Goal: Task Accomplishment & Management: Complete application form

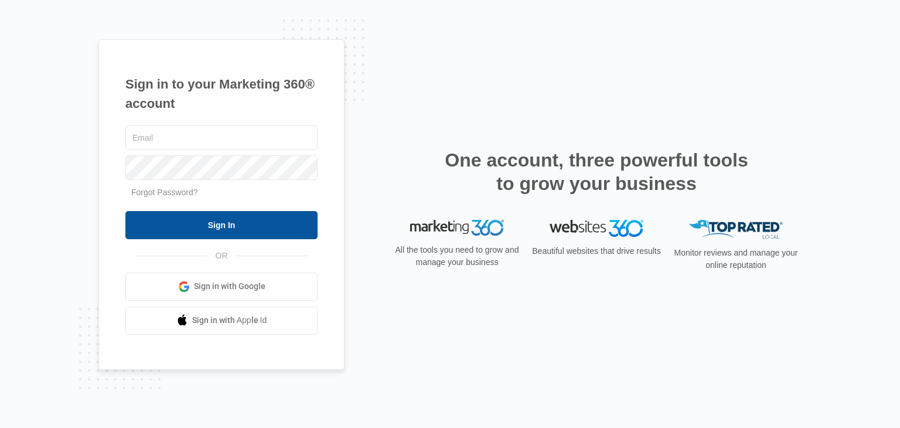
type input "[PERSON_NAME][EMAIL_ADDRESS][DOMAIN_NAME]"
click at [180, 218] on input "Sign In" at bounding box center [221, 225] width 192 height 28
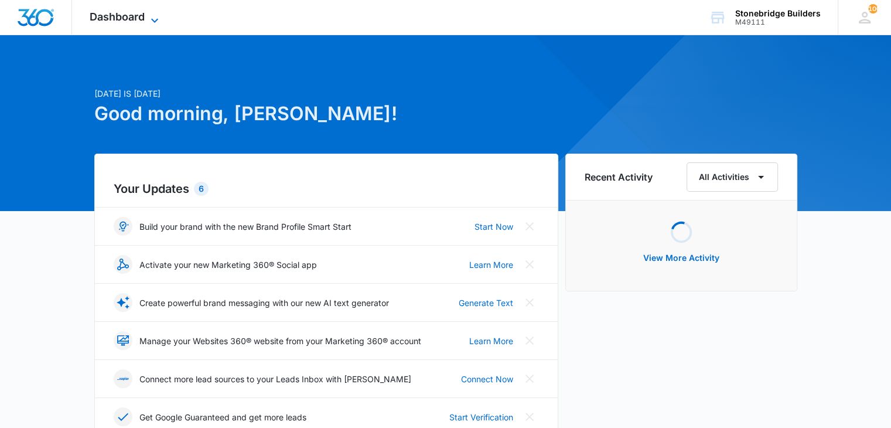
click at [158, 19] on icon at bounding box center [155, 20] width 14 height 14
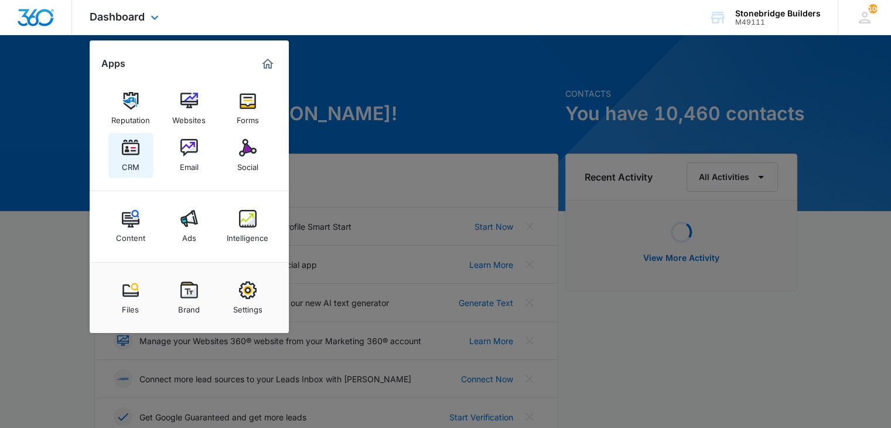
click at [136, 154] on img at bounding box center [131, 148] width 18 height 18
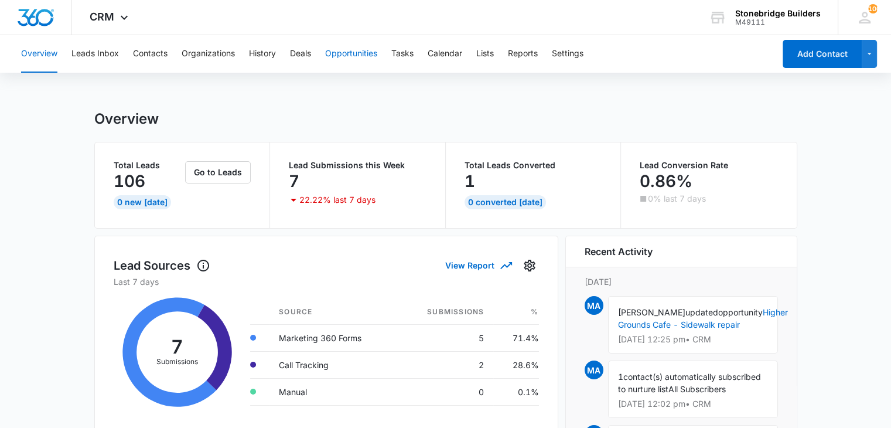
click at [356, 51] on button "Opportunities" at bounding box center [351, 53] width 52 height 37
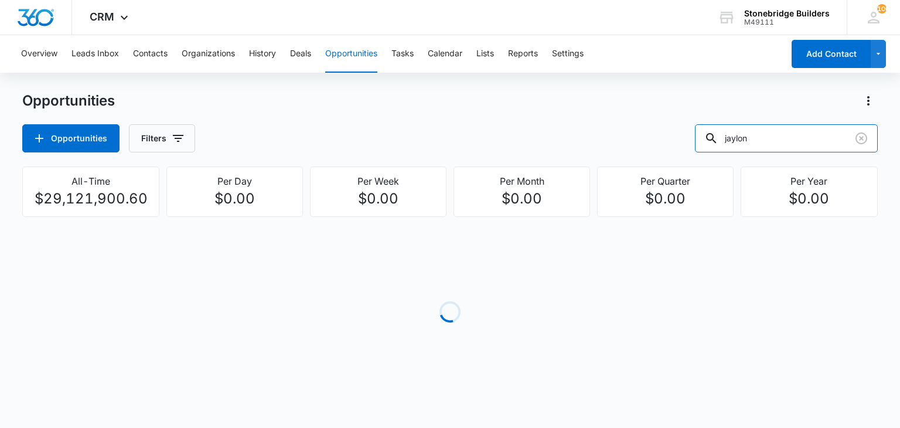
drag, startPoint x: 778, startPoint y: 143, endPoint x: 625, endPoint y: 177, distance: 156.6
click at [624, 177] on div "Opportunities Opportunities Filters jaylon All-Time $29,121,900.60 Per Day $0.0…" at bounding box center [449, 252] width 855 height 322
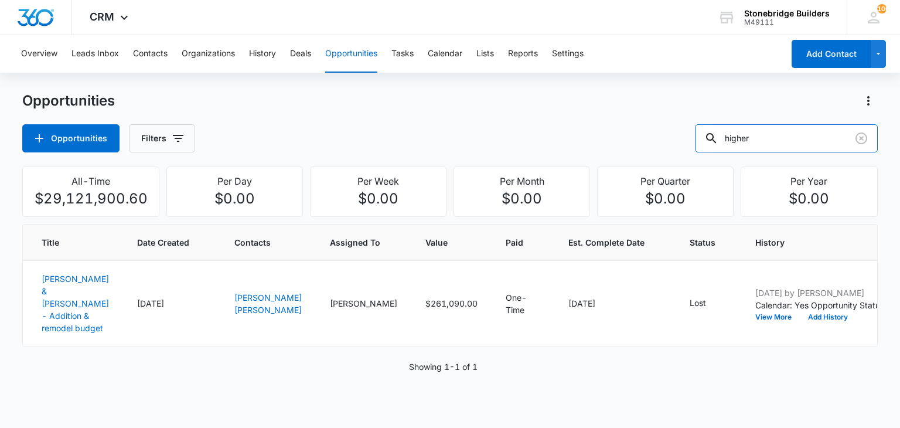
type input "higher"
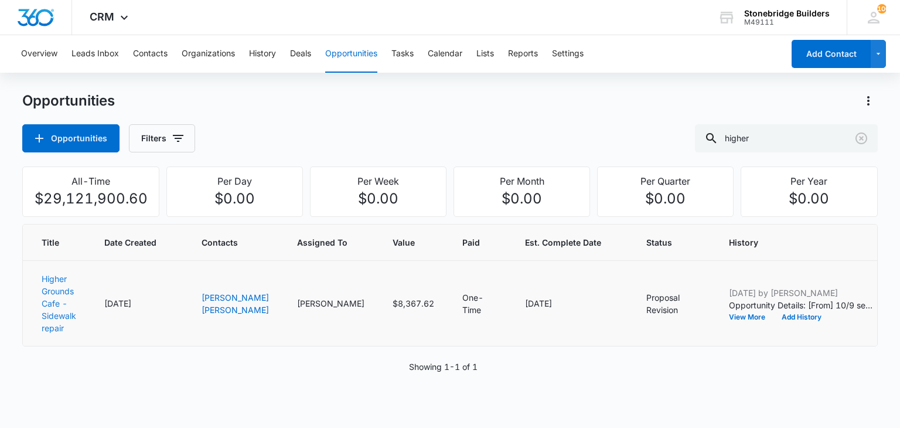
click at [67, 291] on link "Higher Grounds Cafe - Sidewalk repair" at bounding box center [59, 303] width 35 height 59
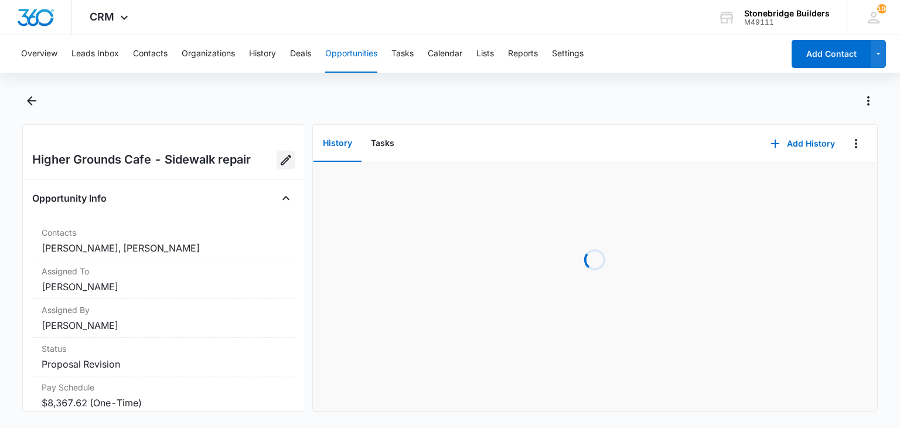
click at [279, 160] on icon "Edit Opportunity" at bounding box center [286, 160] width 14 height 14
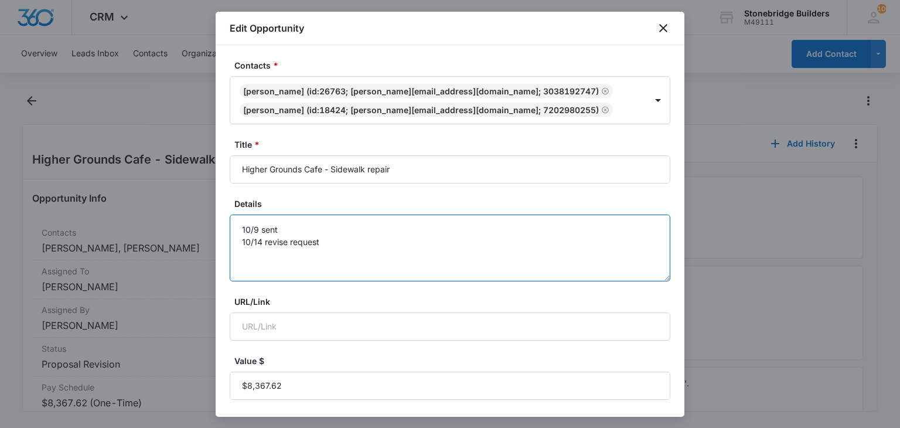
click at [328, 245] on textarea "10/9 sent 10/14 revise request" at bounding box center [450, 247] width 440 height 67
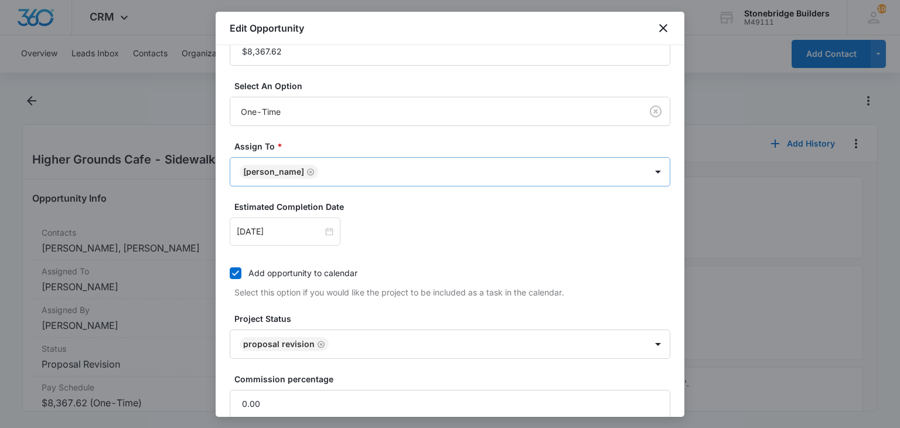
scroll to position [390, 0]
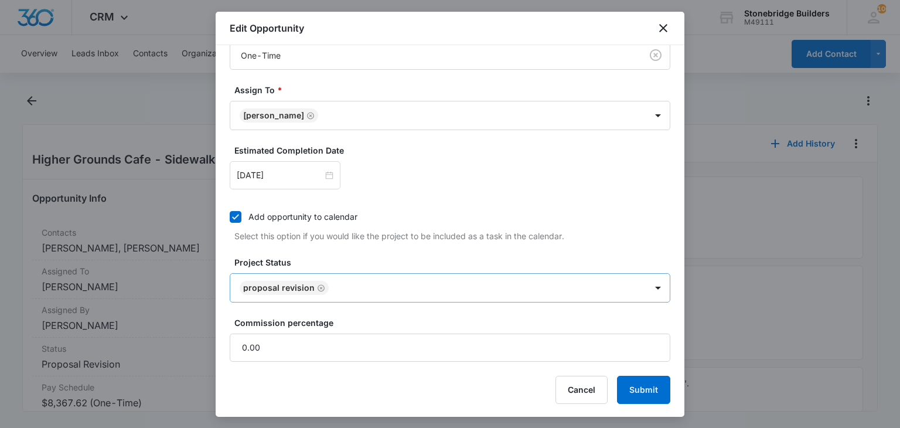
click at [317, 284] on icon "Remove Proposal Revision" at bounding box center [321, 287] width 8 height 9
type textarea "10/9 sent 10/14 revise request 10/15 sent"
click at [316, 286] on body "CRM Apps Reputation Websites Forms CRM Email Social Content Ads Intelligence Fi…" at bounding box center [450, 214] width 900 height 428
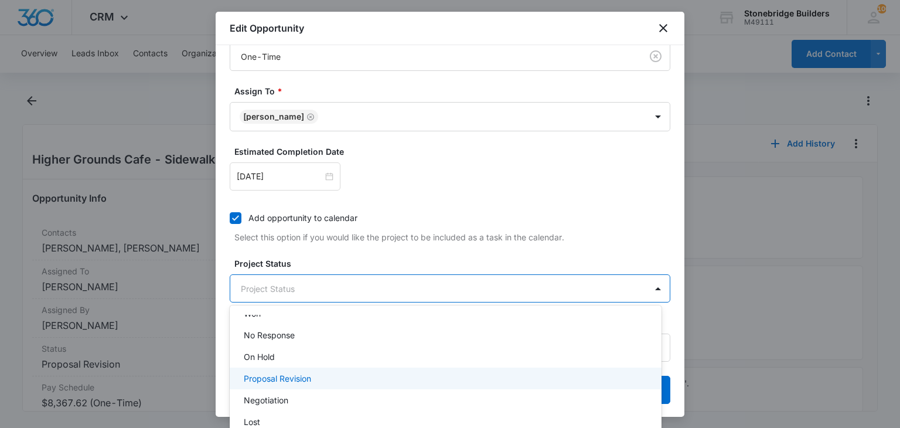
scroll to position [125, 0]
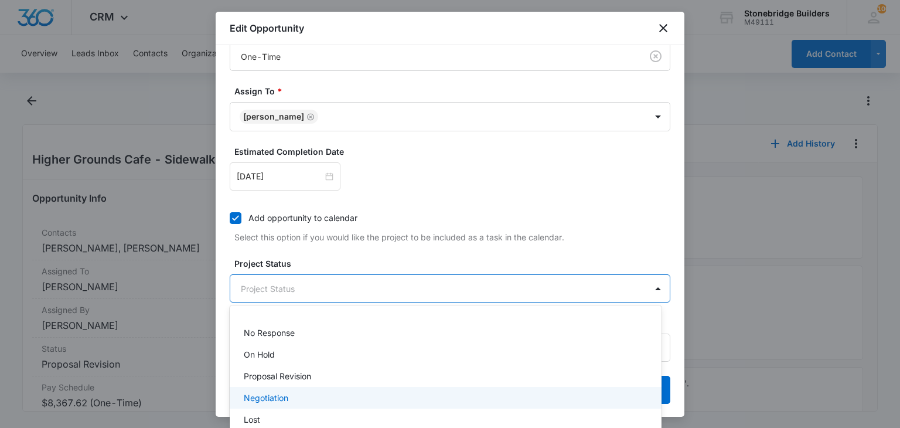
click at [285, 398] on p "Negotiation" at bounding box center [266, 397] width 45 height 12
click at [358, 262] on div at bounding box center [450, 214] width 900 height 428
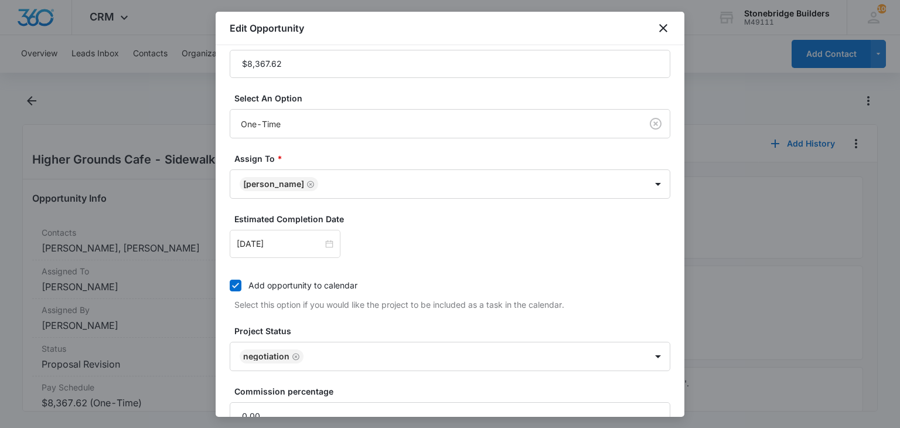
scroll to position [273, 0]
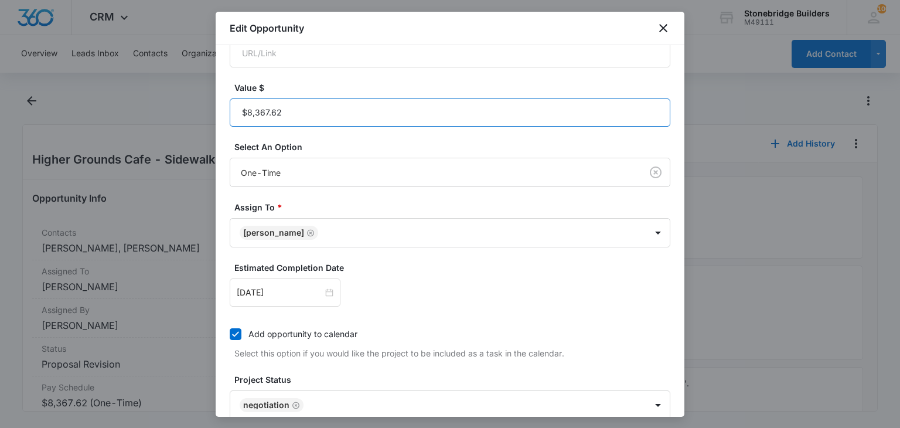
click at [292, 118] on input "Value $" at bounding box center [450, 112] width 440 height 28
paste input "$11,439.60"
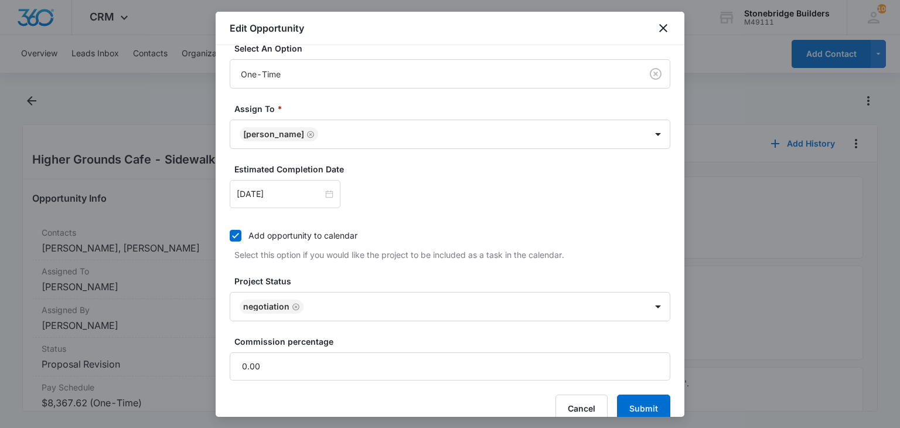
scroll to position [390, 0]
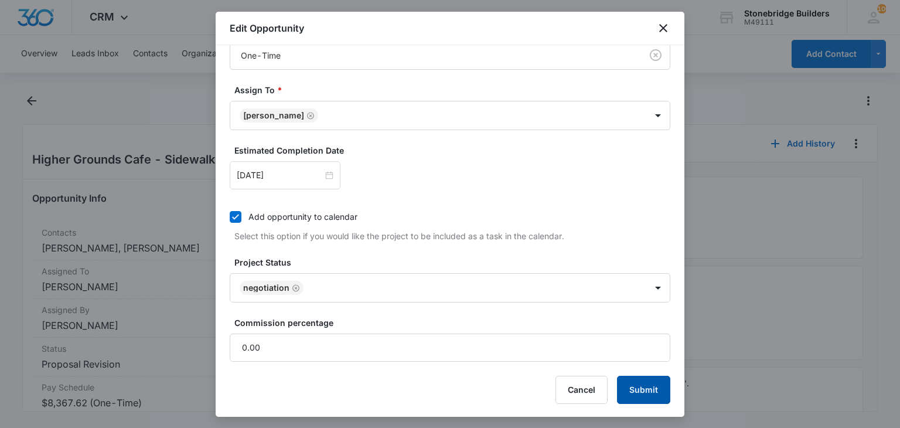
type input "$11,439.60"
click at [623, 383] on button "Submit" at bounding box center [643, 389] width 53 height 28
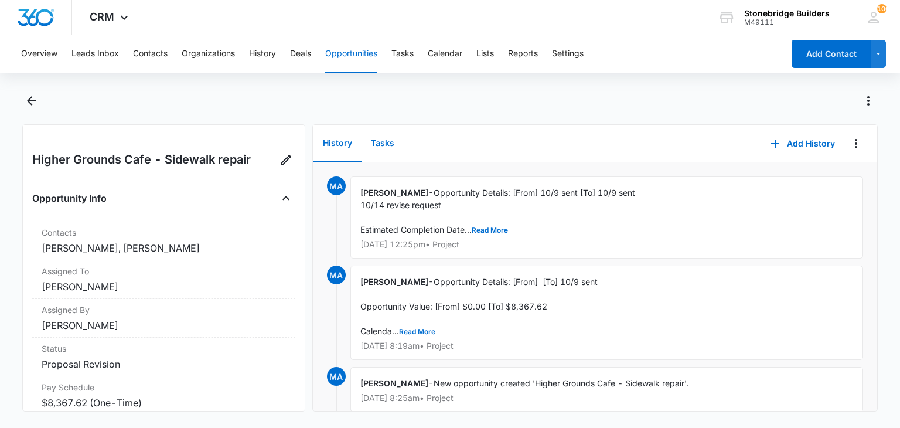
click at [387, 138] on button "Tasks" at bounding box center [382, 143] width 42 height 36
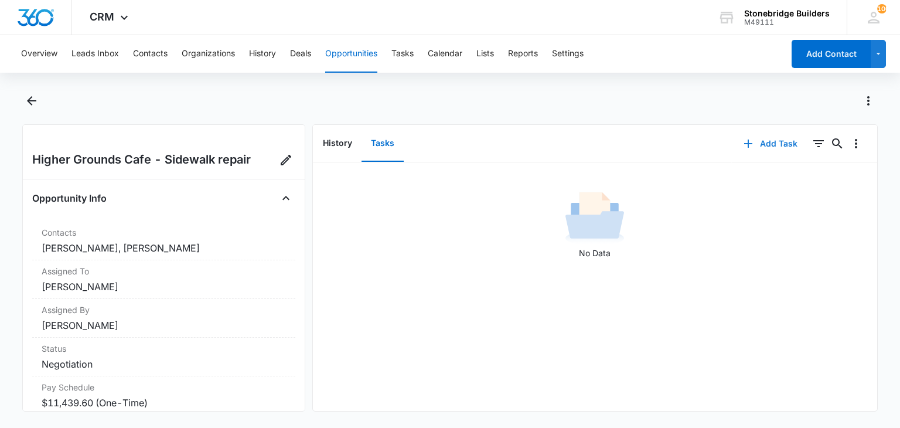
click at [771, 143] on button "Add Task" at bounding box center [770, 143] width 77 height 28
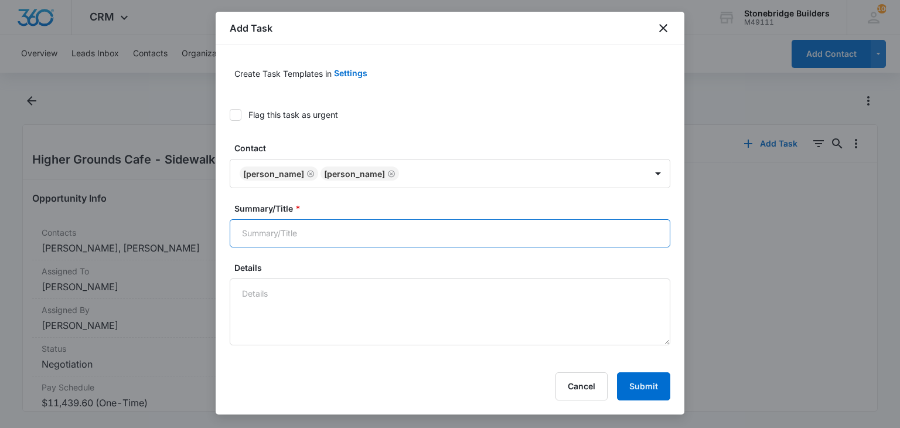
click at [282, 223] on input "Summary/Title *" at bounding box center [450, 233] width 440 height 28
type input "Higher Grounds concrete"
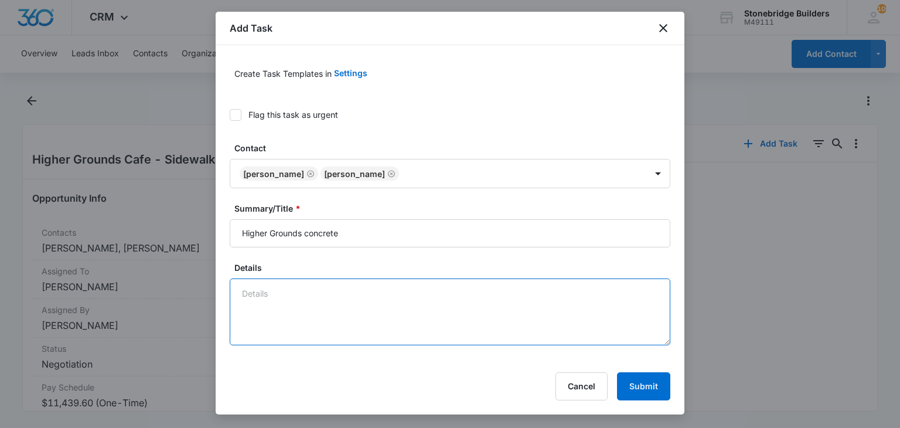
click at [276, 292] on textarea "Details" at bounding box center [450, 311] width 440 height 67
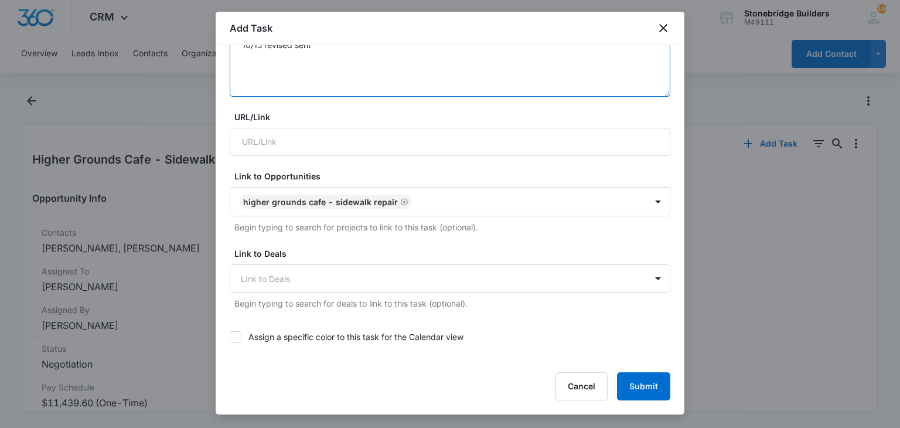
scroll to position [410, 0]
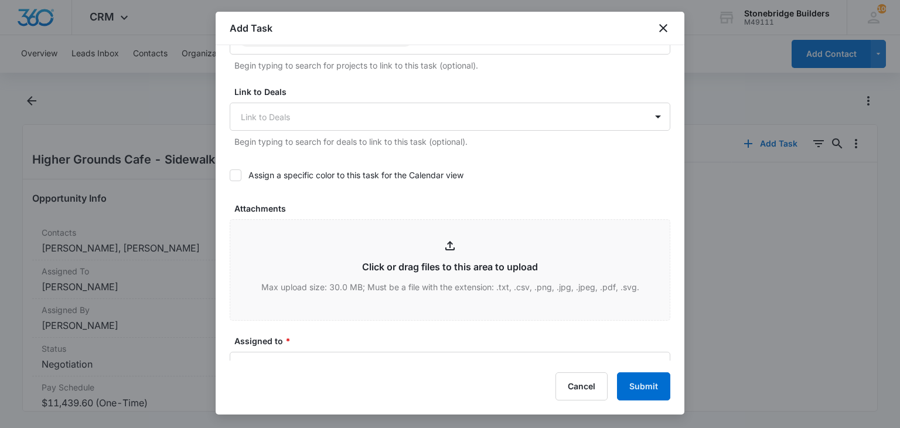
type textarea "10/15 revised sent"
click at [237, 176] on icon at bounding box center [235, 175] width 11 height 11
click at [230, 175] on input "Assign a specific color to this task for the Calendar view" at bounding box center [230, 175] width 0 height 0
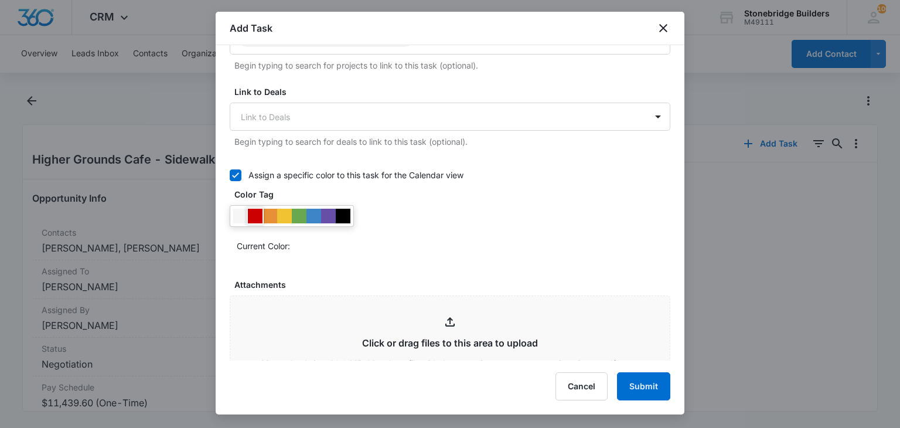
click at [251, 218] on div at bounding box center [255, 216] width 15 height 15
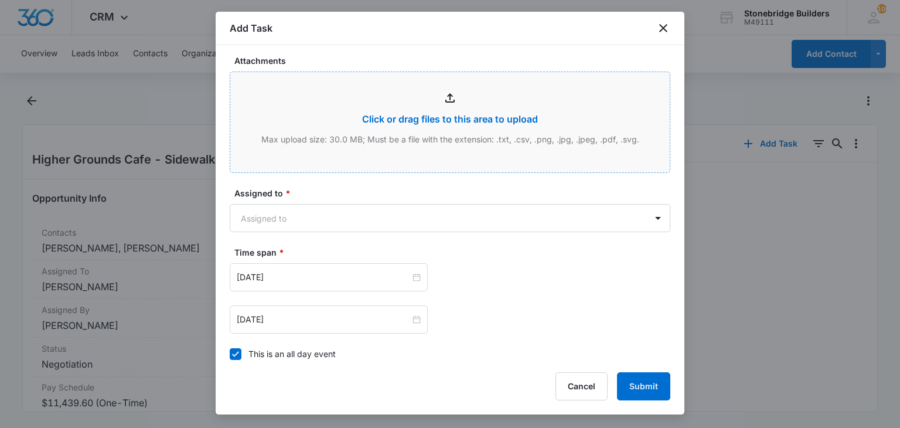
scroll to position [644, 0]
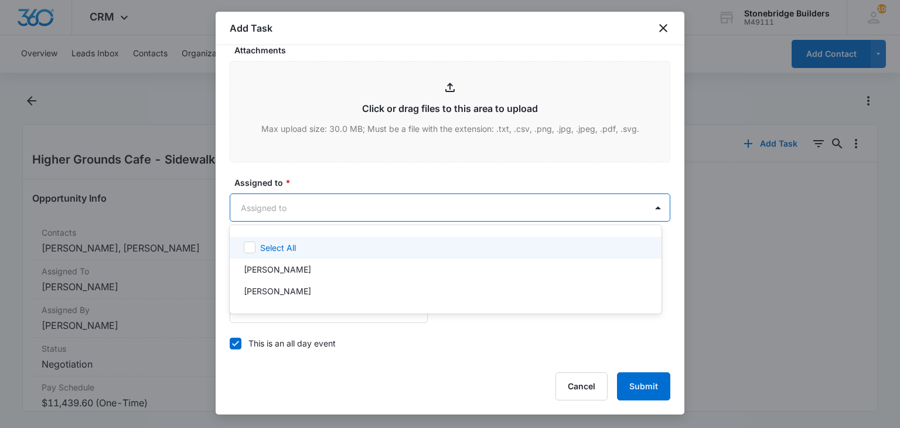
click at [282, 217] on body "CRM Apps Reputation Websites Forms CRM Email Social Content Ads Intelligence Fi…" at bounding box center [450, 214] width 900 height 428
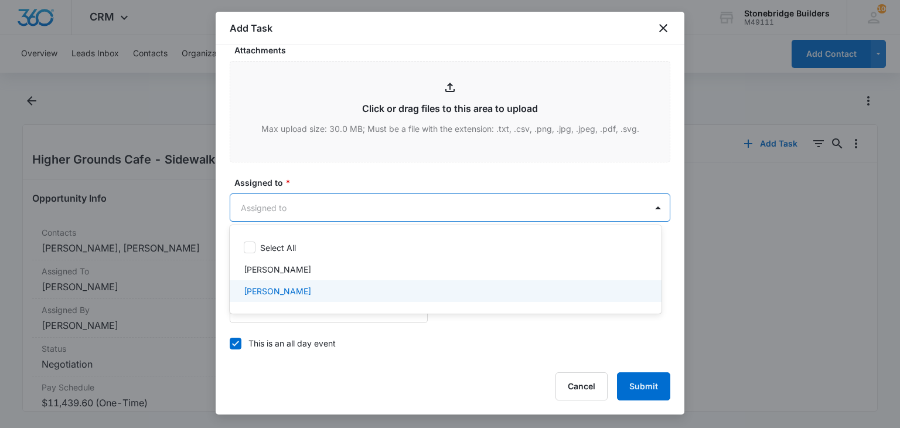
click at [283, 285] on p "Mike Anderson" at bounding box center [277, 291] width 67 height 12
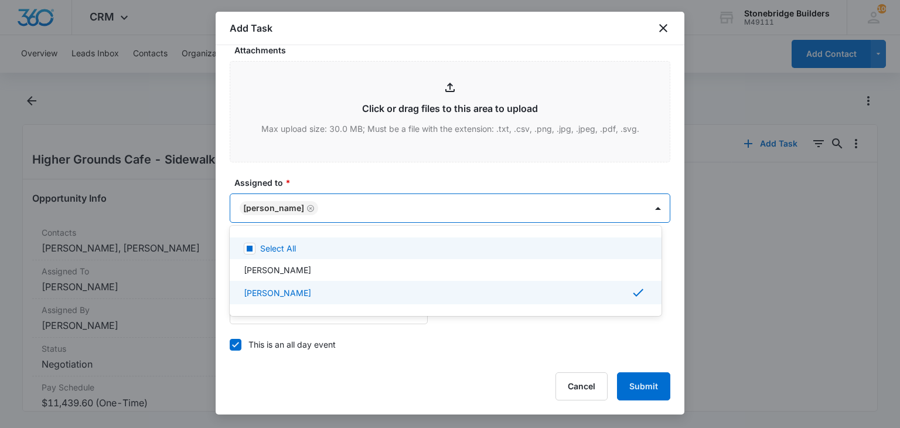
click at [321, 168] on div at bounding box center [450, 214] width 900 height 428
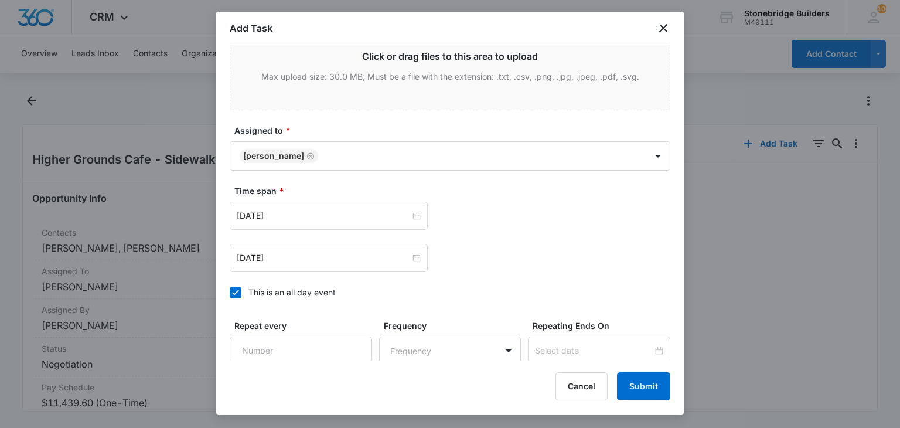
scroll to position [799, 0]
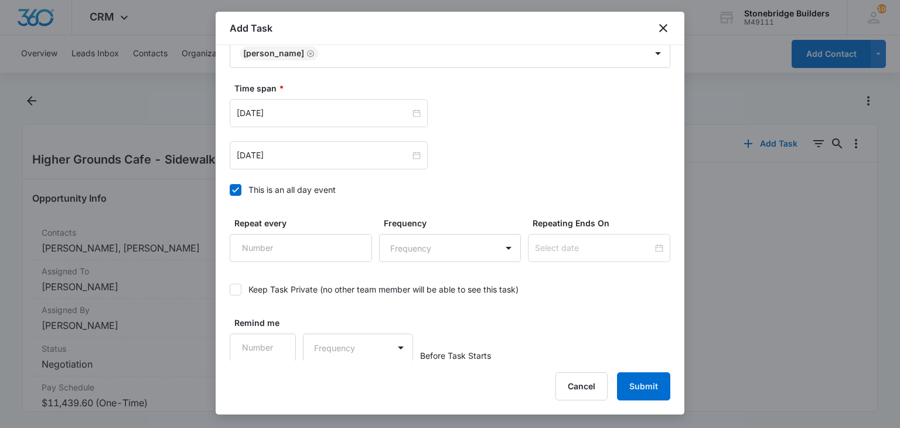
click at [235, 192] on icon at bounding box center [235, 190] width 11 height 11
click at [230, 190] on input "This is an all day event" at bounding box center [230, 190] width 0 height 0
click at [257, 118] on div "Oct 15, 2025" at bounding box center [329, 113] width 198 height 28
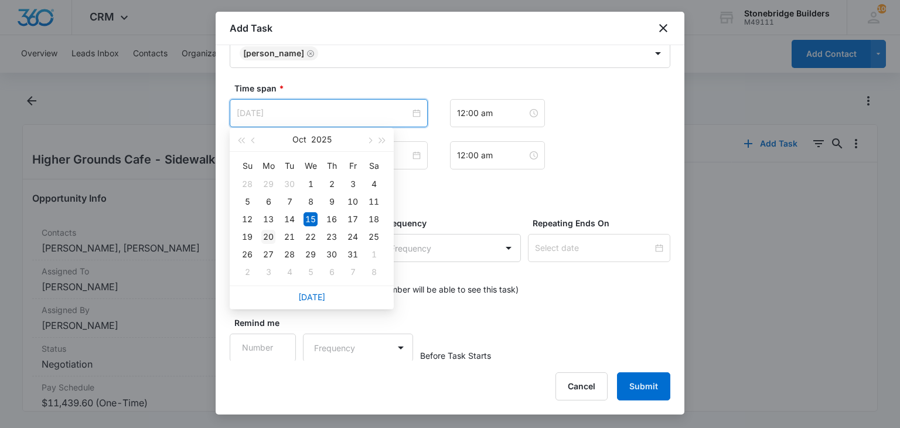
type input "Oct 20, 2025"
click at [266, 242] on div "20" at bounding box center [268, 237] width 14 height 14
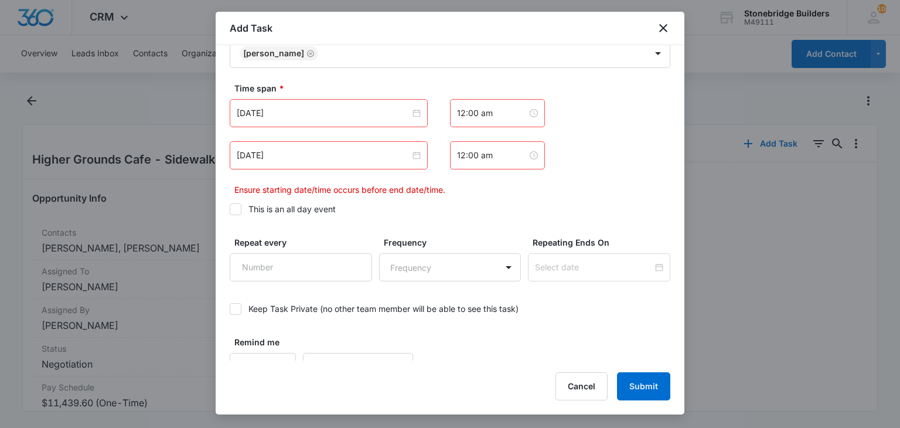
click at [257, 161] on div "Oct 15, 2025" at bounding box center [329, 155] width 198 height 28
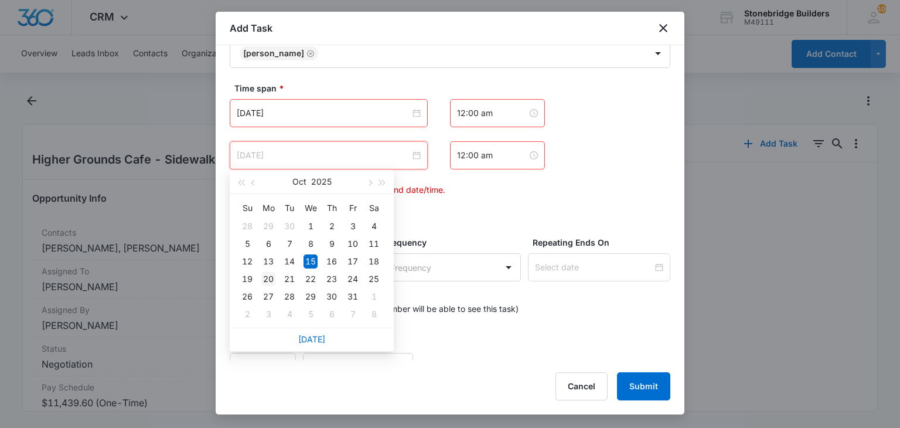
type input "Oct 20, 2025"
click at [266, 275] on div "20" at bounding box center [268, 279] width 14 height 14
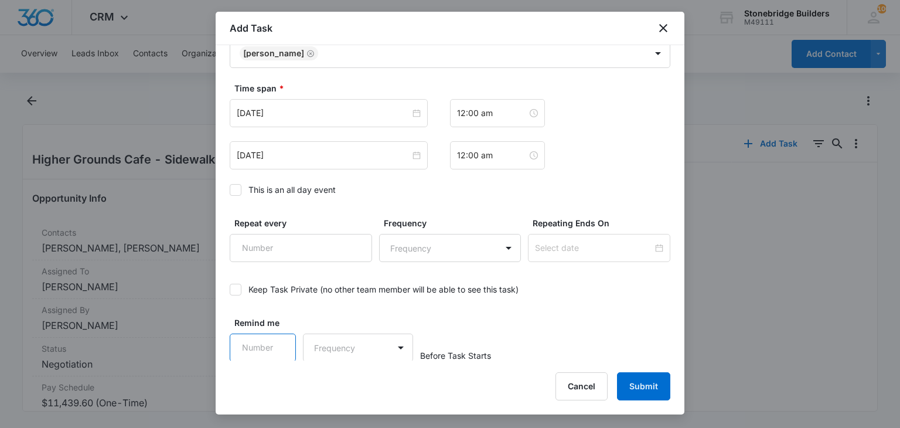
click at [258, 340] on input "Remind me" at bounding box center [263, 347] width 66 height 28
type input "15"
click at [340, 331] on div "Remind me 15 Frequency Before Task Starts" at bounding box center [450, 338] width 440 height 45
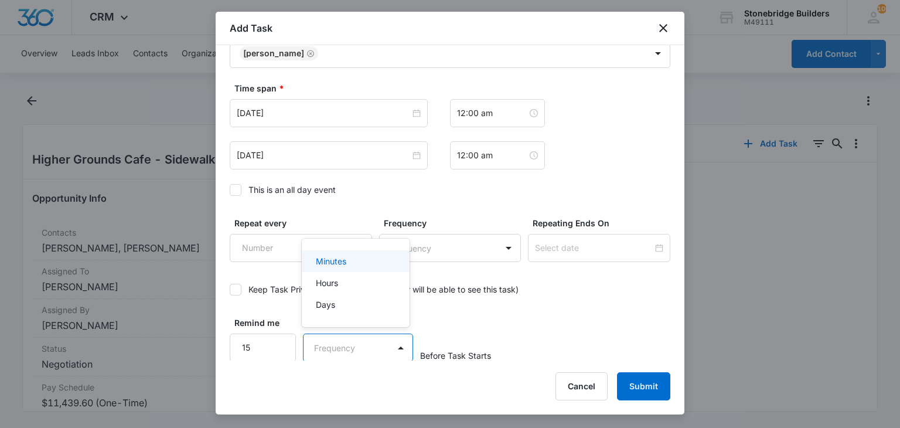
click at [340, 337] on body "CRM Apps Reputation Websites Forms CRM Email Social Content Ads Intelligence Fi…" at bounding box center [450, 214] width 900 height 428
click at [355, 265] on div "Minutes" at bounding box center [354, 261] width 77 height 12
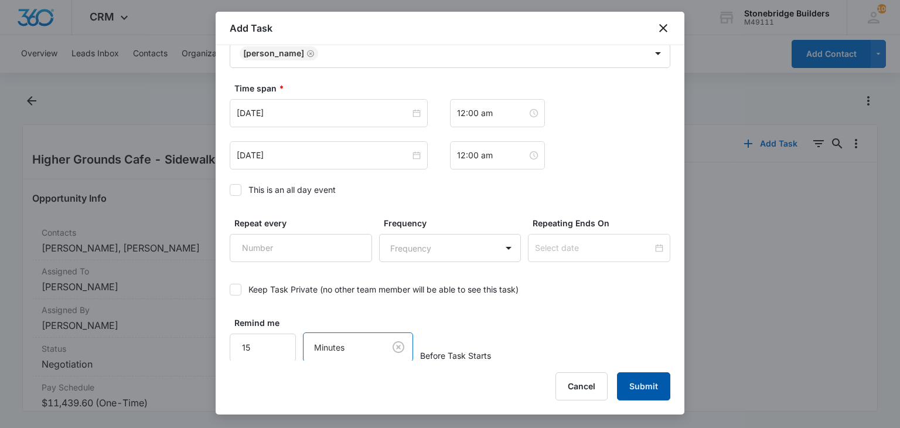
click at [658, 386] on button "Submit" at bounding box center [643, 386] width 53 height 28
